Goal: Task Accomplishment & Management: Use online tool/utility

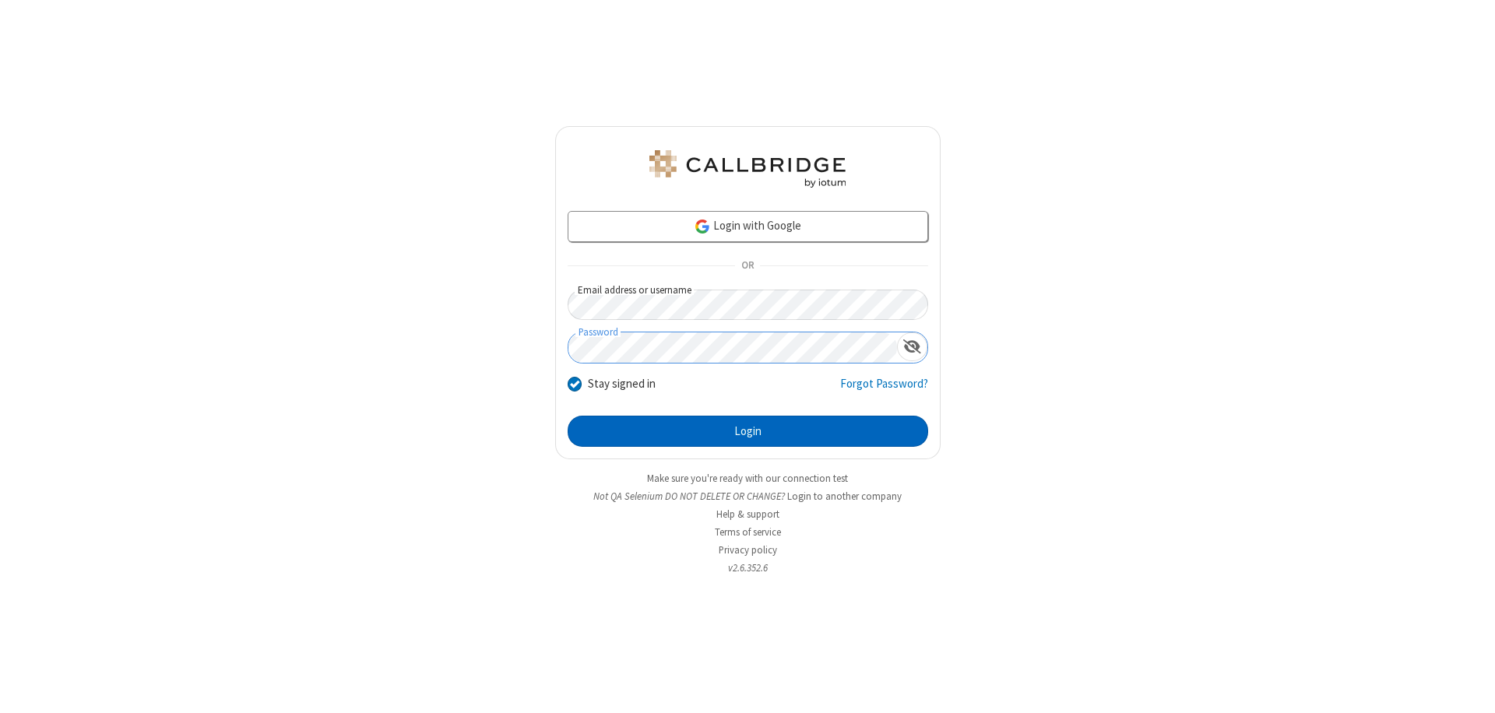
click at [747, 431] on button "Login" at bounding box center [748, 431] width 360 height 31
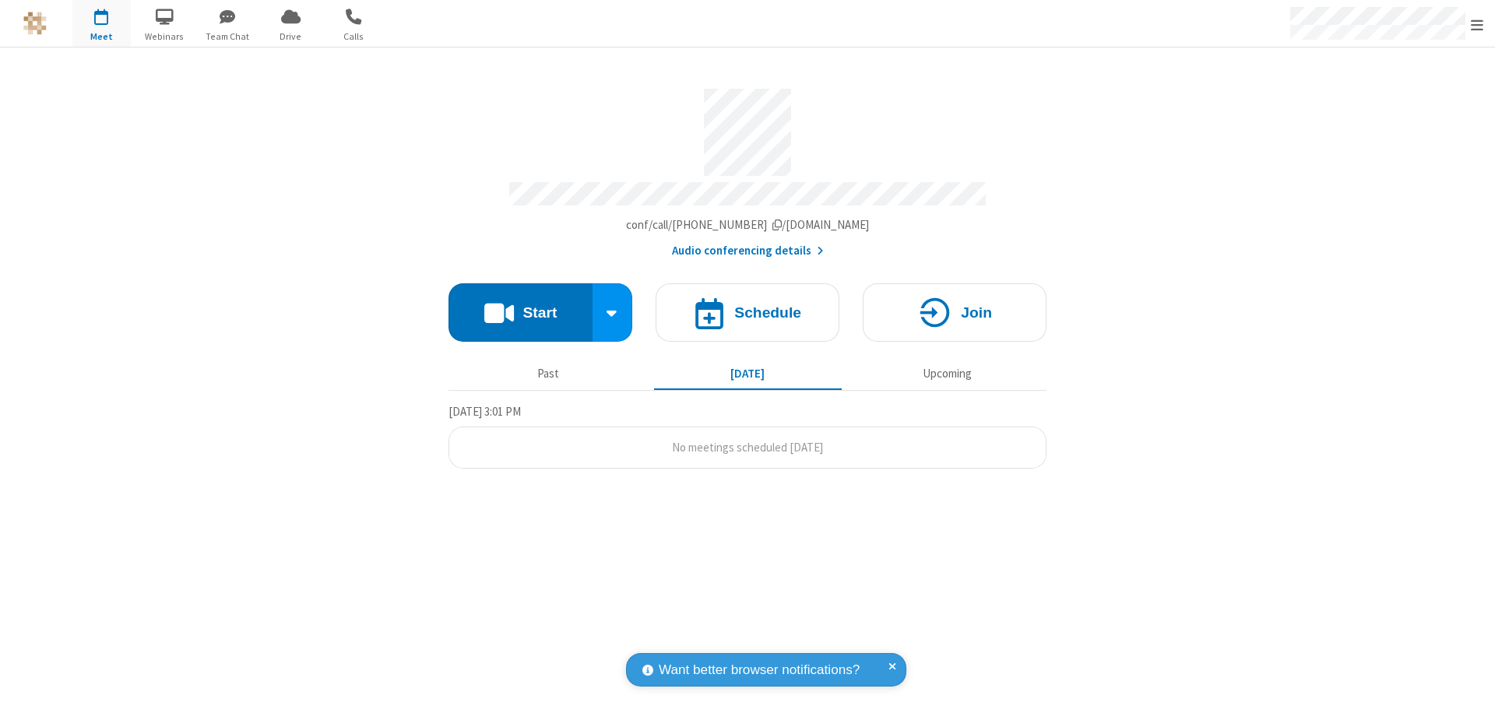
click at [520, 305] on button "Start" at bounding box center [520, 312] width 144 height 58
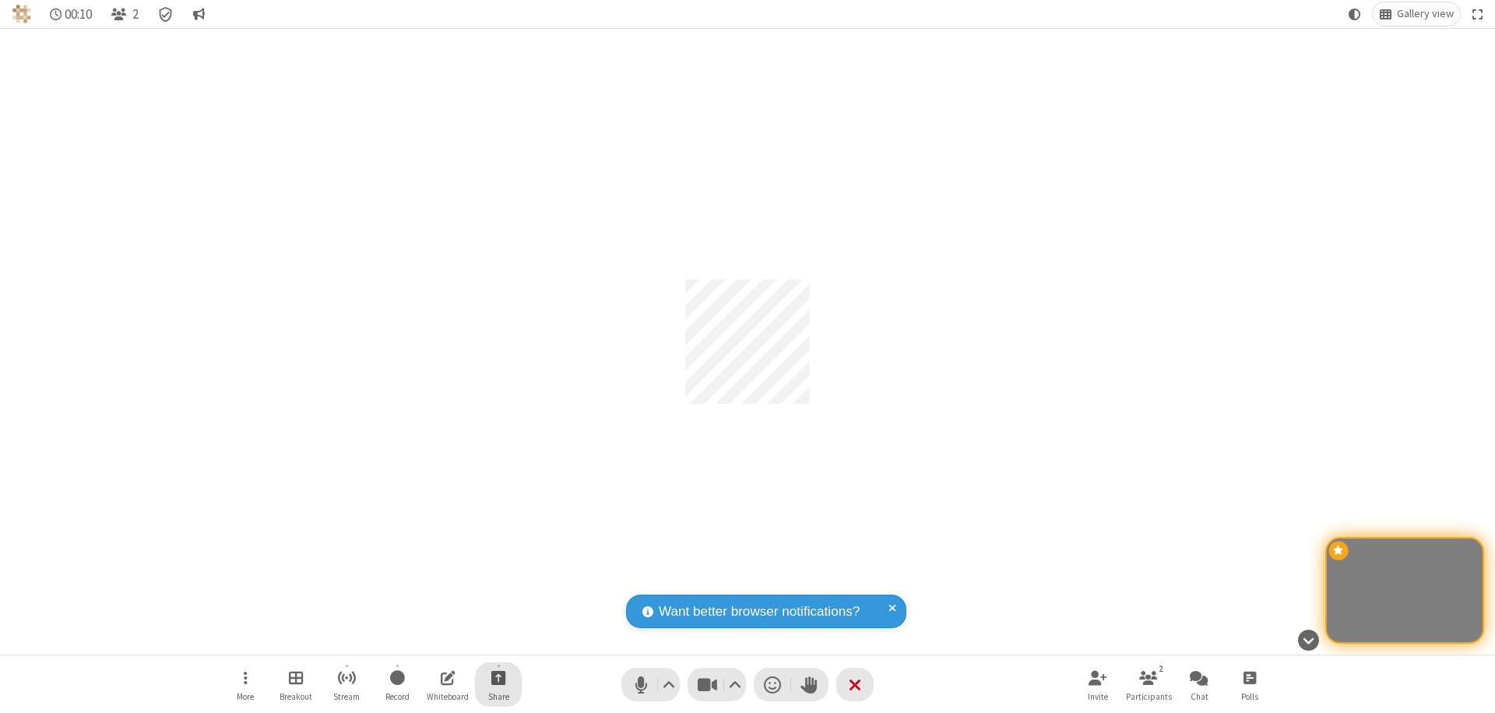
click at [498, 677] on span "Start sharing" at bounding box center [498, 677] width 15 height 19
click at [435, 640] on span "Share my screen" at bounding box center [436, 640] width 18 height 13
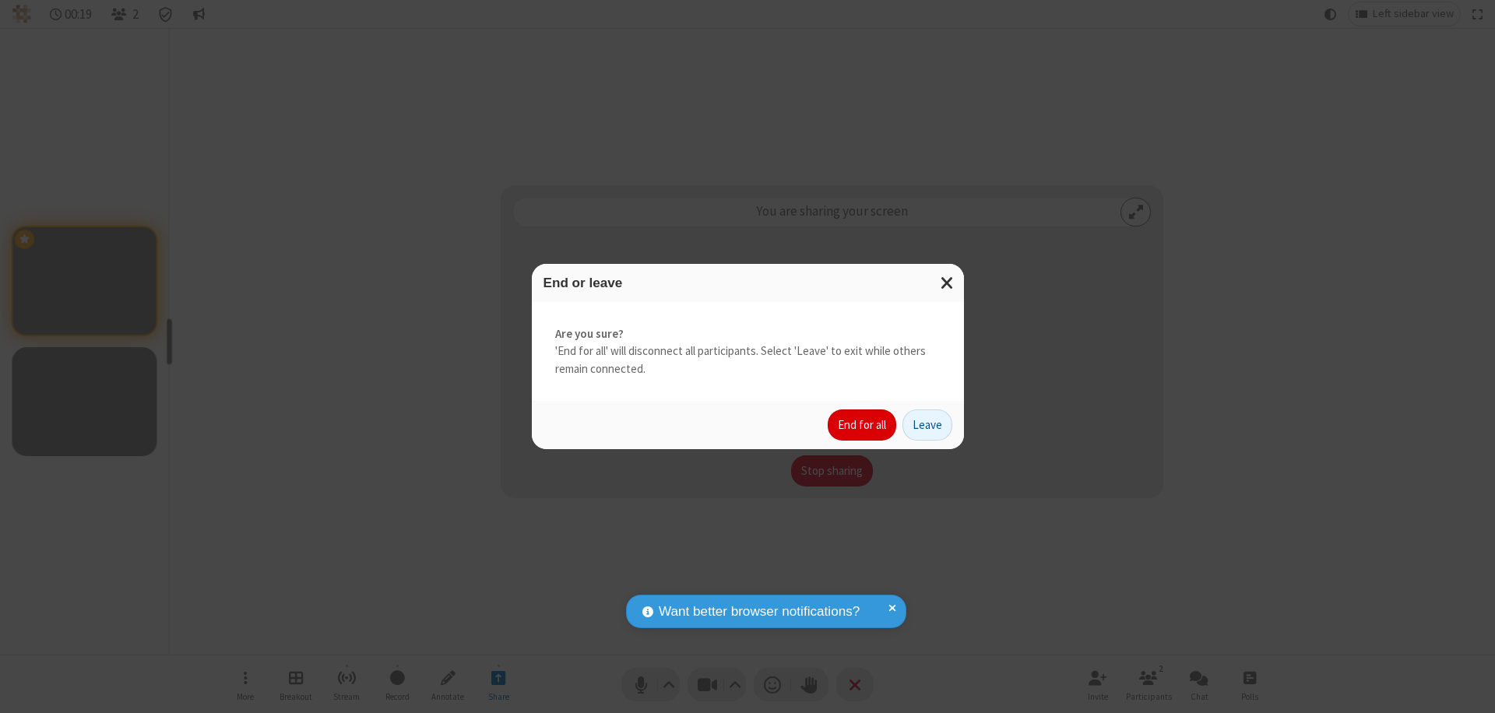
click at [863, 425] on button "End for all" at bounding box center [862, 424] width 69 height 31
